Goal: Entertainment & Leisure: Consume media (video, audio)

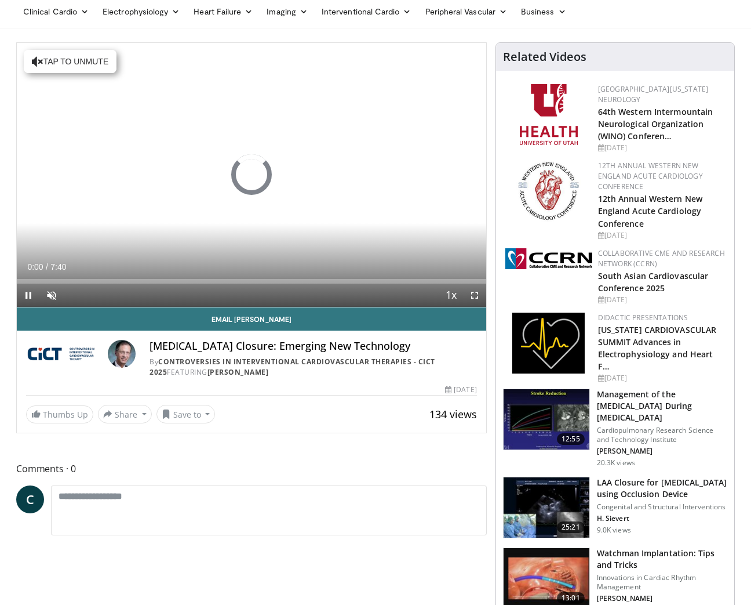
scroll to position [52, 0]
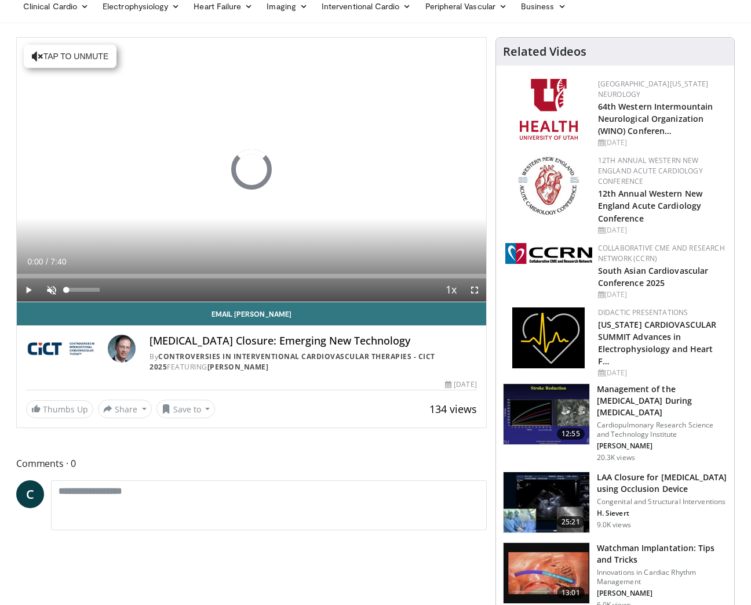
click at [54, 285] on span "Video Player" at bounding box center [51, 289] width 23 height 23
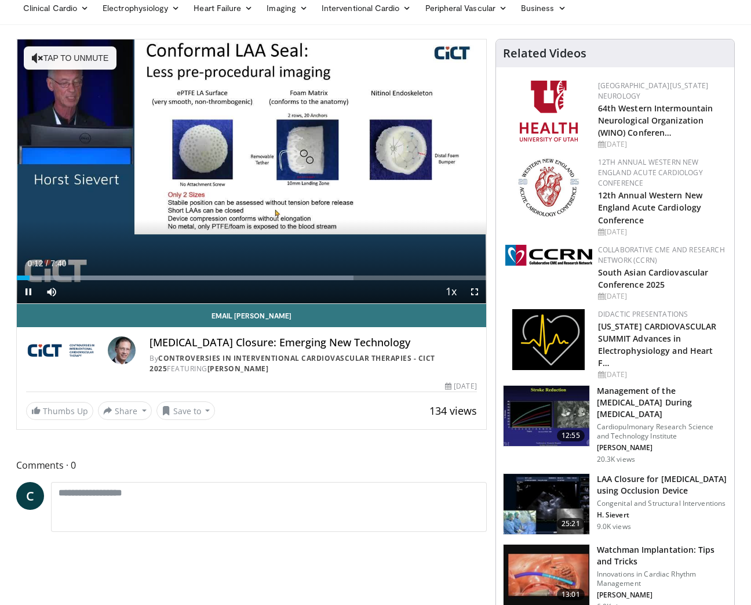
scroll to position [48, 1]
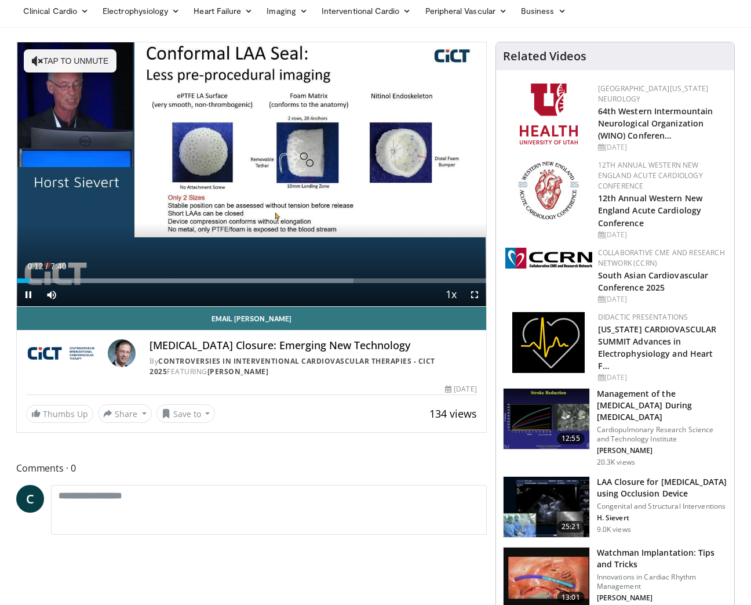
click at [474, 289] on span "Video Player" at bounding box center [474, 294] width 23 height 23
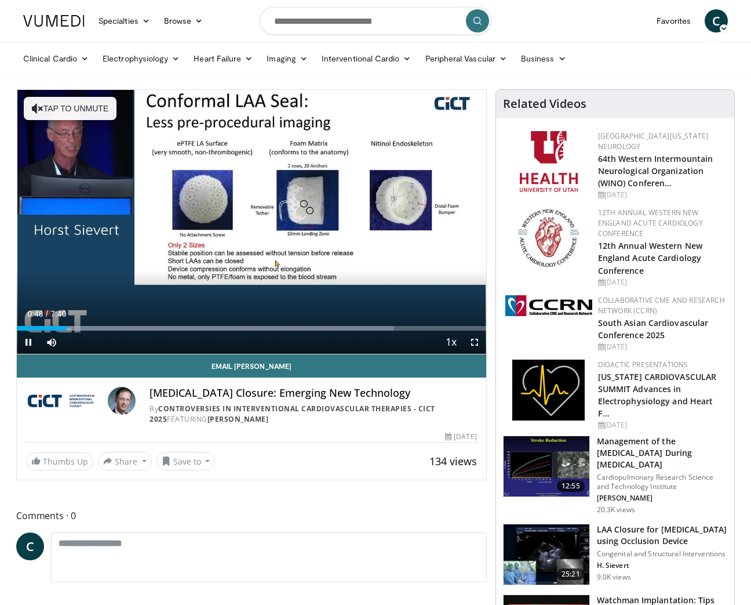
scroll to position [0, 0]
drag, startPoint x: 28, startPoint y: 340, endPoint x: 48, endPoint y: 346, distance: 20.4
click at [28, 340] on span "Video Player" at bounding box center [28, 341] width 23 height 23
click at [623, 300] on link "Collaborative CME and Research Network (CCRN)" at bounding box center [661, 305] width 127 height 20
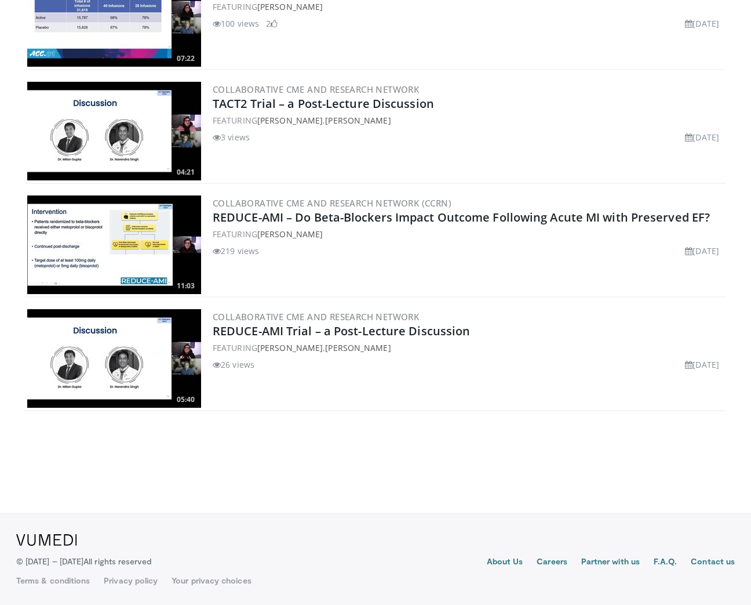
scroll to position [1251, 0]
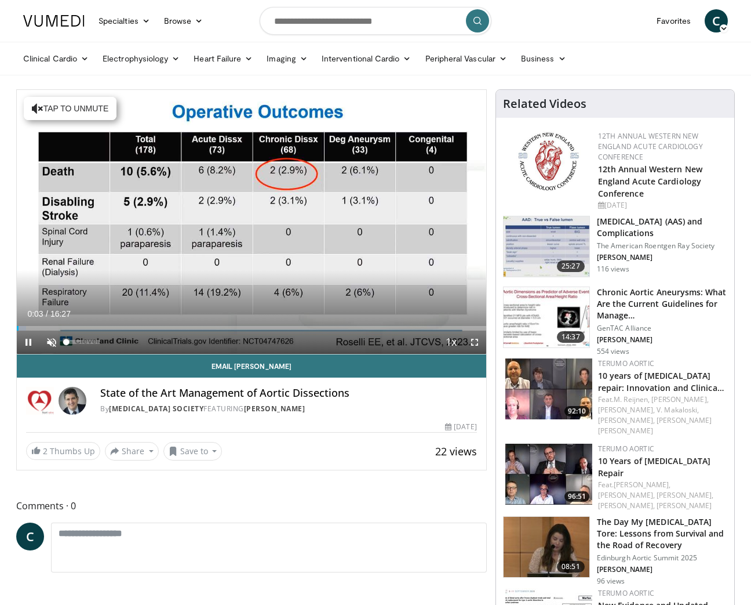
click at [56, 344] on span "Video Player" at bounding box center [51, 341] width 23 height 23
click at [474, 344] on span "Video Player" at bounding box center [474, 341] width 23 height 23
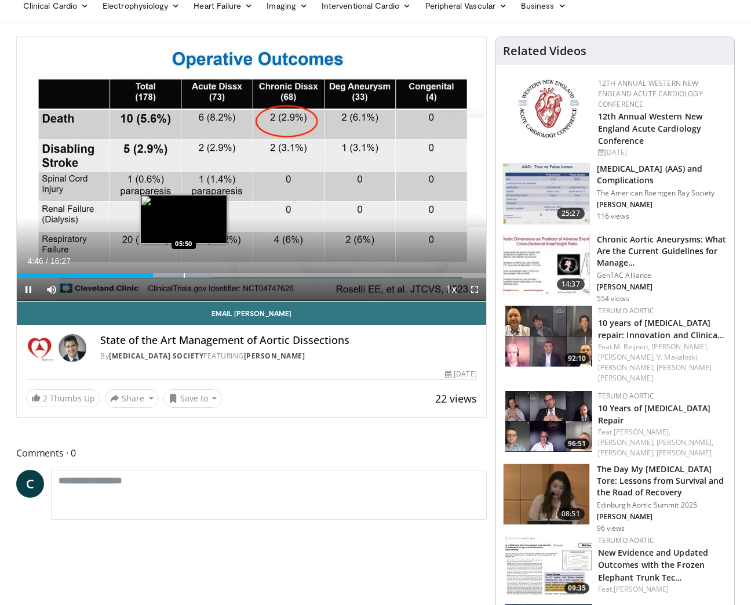
scroll to position [53, 0]
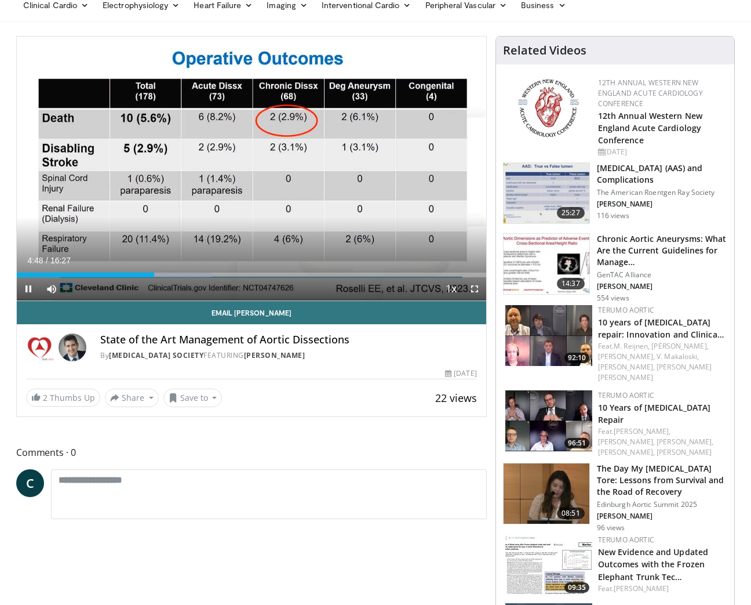
click at [31, 286] on span "Video Player" at bounding box center [28, 288] width 23 height 23
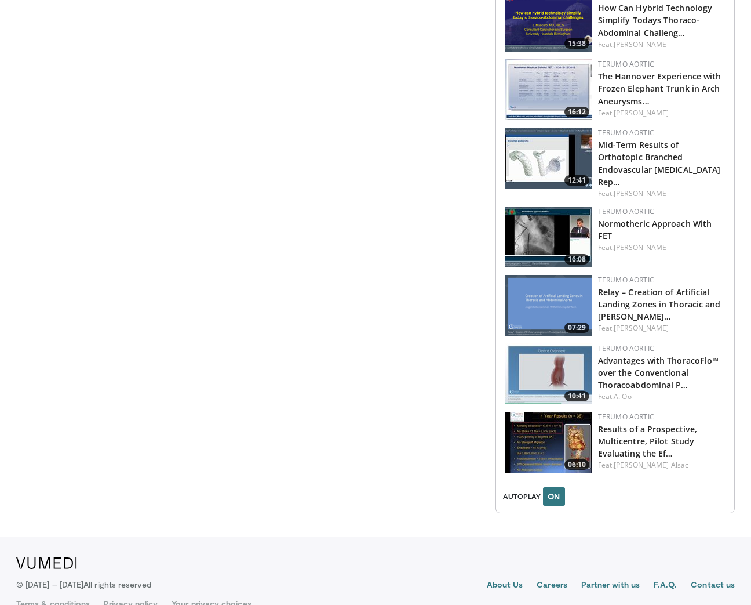
scroll to position [1145, 0]
